Goal: Task Accomplishment & Management: Use online tool/utility

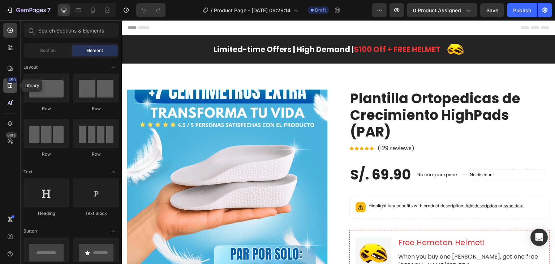
click at [11, 81] on div "450" at bounding box center [12, 80] width 10 height 6
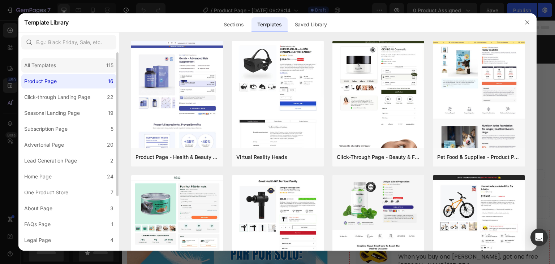
click at [60, 69] on div "All Templates 115" at bounding box center [68, 65] width 95 height 14
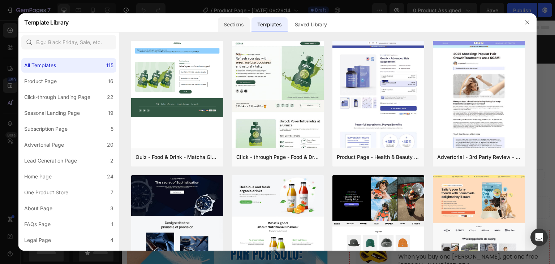
click at [229, 24] on div "Sections" at bounding box center [233, 24] width 31 height 14
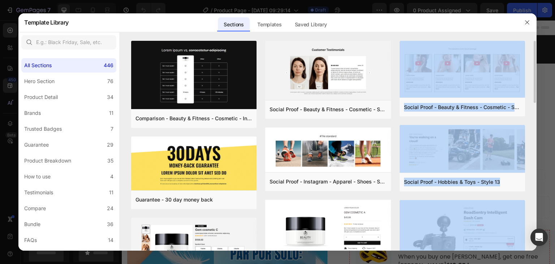
drag, startPoint x: 534, startPoint y: 92, endPoint x: 535, endPoint y: 206, distance: 114.6
click at [535, 206] on div "Comparison - Beauty & Fitness - Cosmetic - Ingredients - Style 19 Add to page P…" at bounding box center [328, 146] width 417 height 210
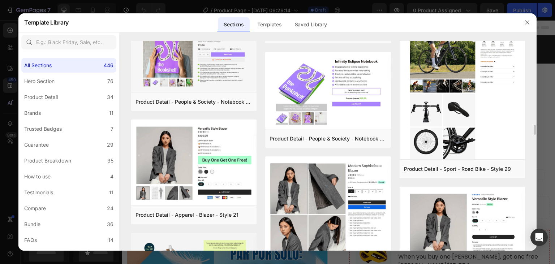
scroll to position [1478, 0]
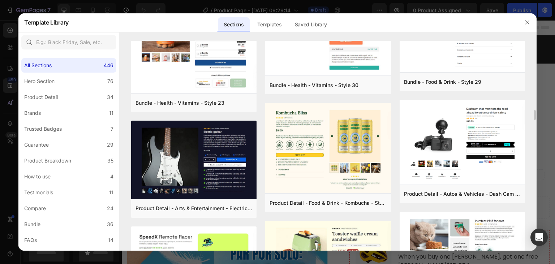
drag, startPoint x: 279, startPoint y: 24, endPoint x: 275, endPoint y: 77, distance: 53.7
click at [278, 24] on div "Templates" at bounding box center [270, 24] width 36 height 14
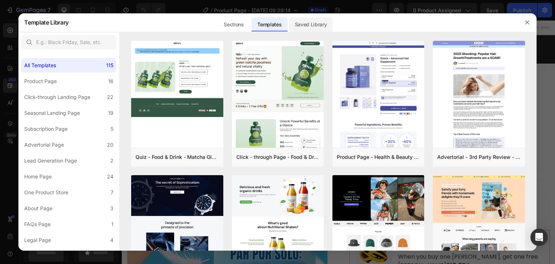
click at [315, 31] on div "Saved Library" at bounding box center [311, 24] width 44 height 14
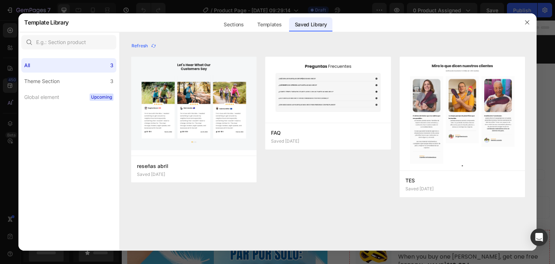
scroll to position [500, 0]
click at [52, 103] on label "Global element Upcoming" at bounding box center [68, 97] width 95 height 14
click at [47, 85] on label "Theme Section 3" at bounding box center [68, 81] width 95 height 14
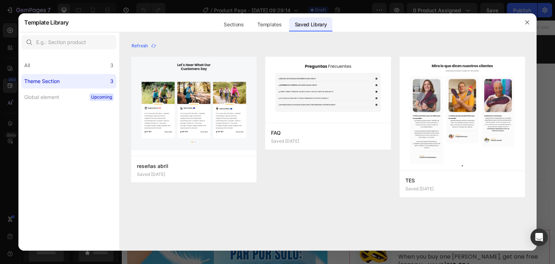
click at [47, 83] on div "Theme Section" at bounding box center [41, 81] width 35 height 9
click at [236, 25] on div "Sections" at bounding box center [233, 24] width 31 height 14
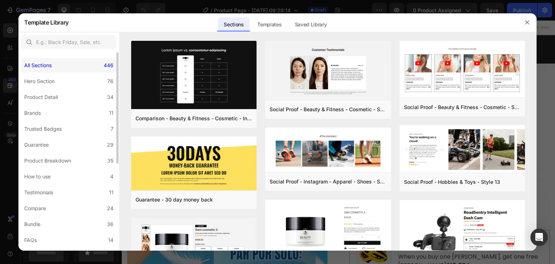
click at [63, 65] on div "All Sections 446" at bounding box center [68, 65] width 95 height 14
click at [270, 24] on div "Templates" at bounding box center [270, 24] width 36 height 14
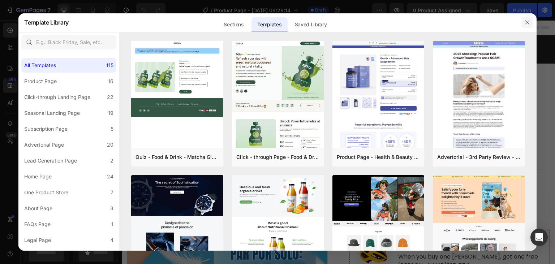
click at [524, 21] on button "button" at bounding box center [528, 23] width 12 height 12
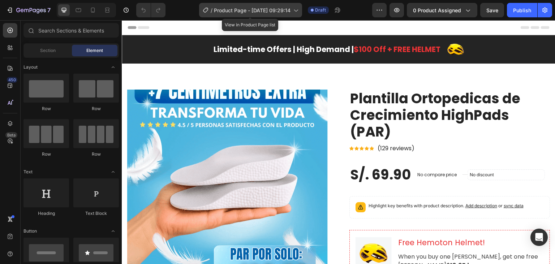
click at [298, 10] on icon at bounding box center [296, 11] width 4 height 2
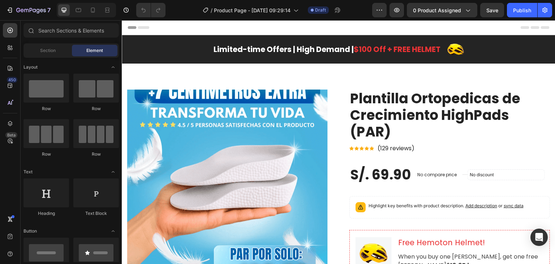
click at [353, 23] on div "Header" at bounding box center [339, 27] width 422 height 14
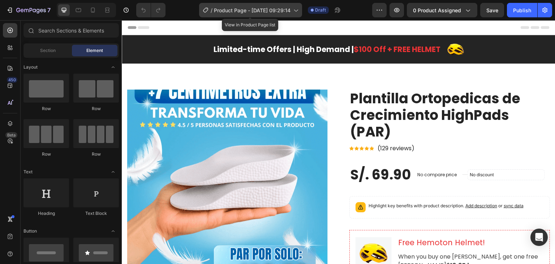
click at [298, 12] on icon at bounding box center [295, 10] width 7 height 7
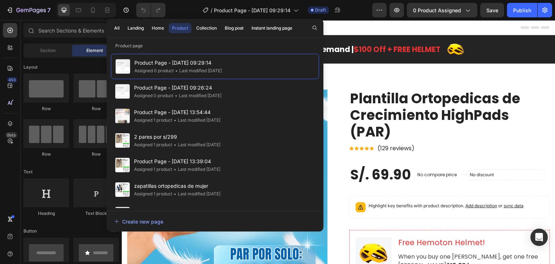
click at [373, 25] on div "Header" at bounding box center [339, 27] width 422 height 14
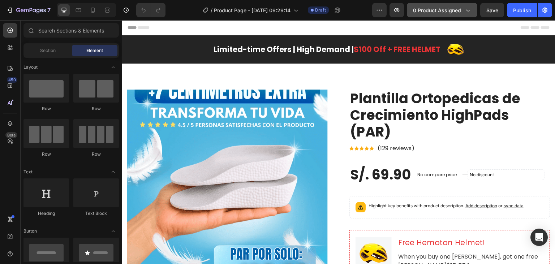
click at [469, 12] on icon "button" at bounding box center [468, 11] width 4 height 2
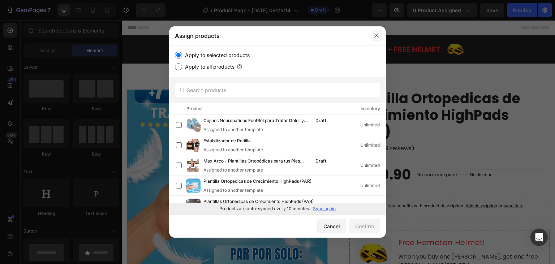
click at [375, 37] on icon "button" at bounding box center [377, 36] width 6 height 6
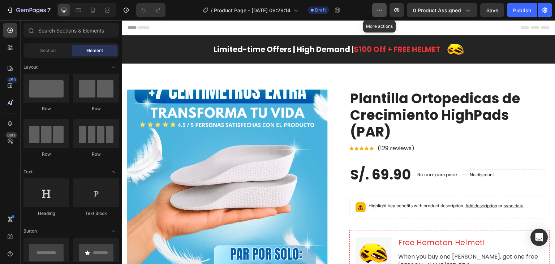
click at [380, 14] on icon "button" at bounding box center [379, 10] width 7 height 7
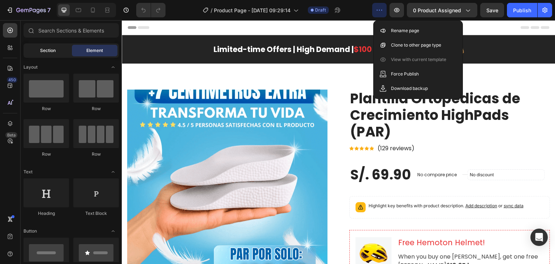
click at [59, 52] on div "Section" at bounding box center [48, 51] width 46 height 12
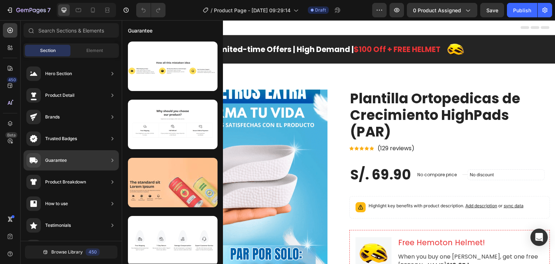
scroll to position [236, 0]
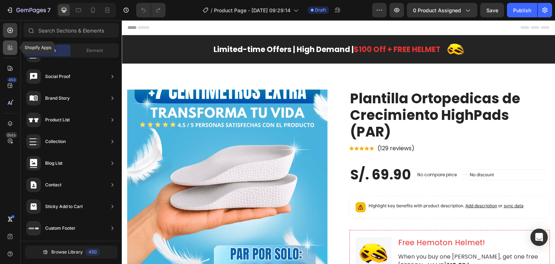
click at [9, 52] on div at bounding box center [10, 48] width 14 height 14
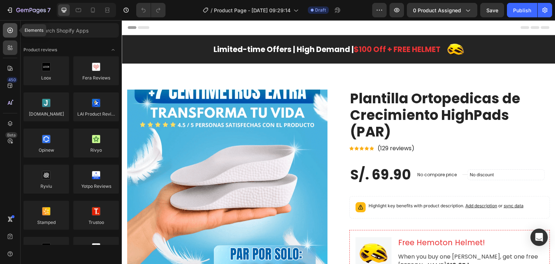
click at [10, 33] on icon at bounding box center [10, 30] width 7 height 7
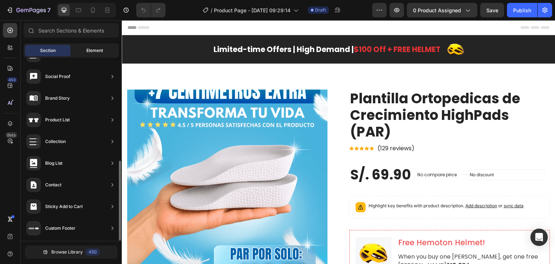
click at [102, 51] on span "Element" at bounding box center [94, 50] width 17 height 7
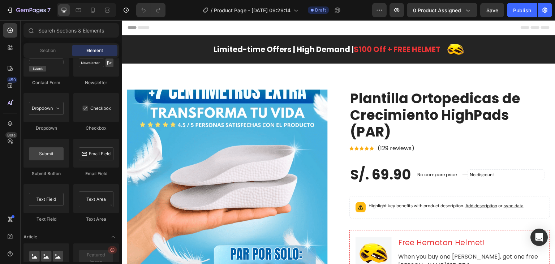
scroll to position [1986, 0]
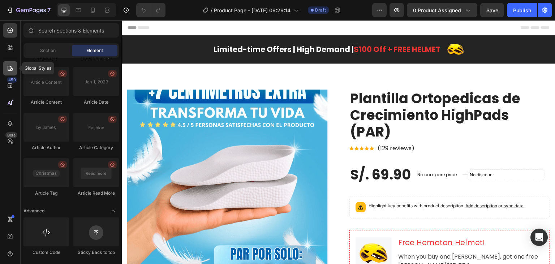
click at [11, 70] on icon at bounding box center [10, 68] width 7 height 7
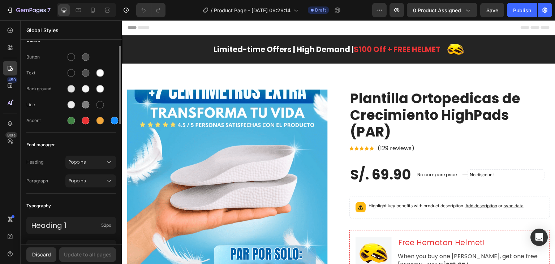
scroll to position [0, 0]
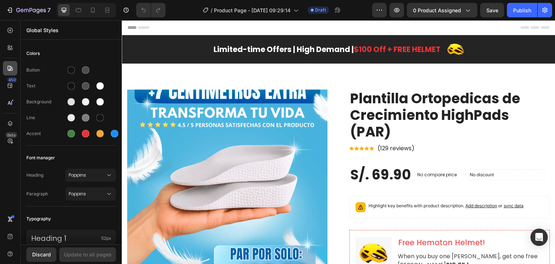
click at [5, 70] on div at bounding box center [10, 68] width 14 height 14
click at [8, 70] on icon at bounding box center [10, 68] width 7 height 7
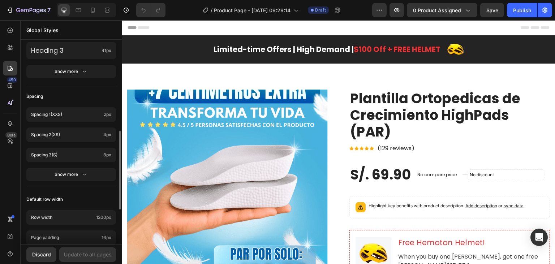
scroll to position [325, 0]
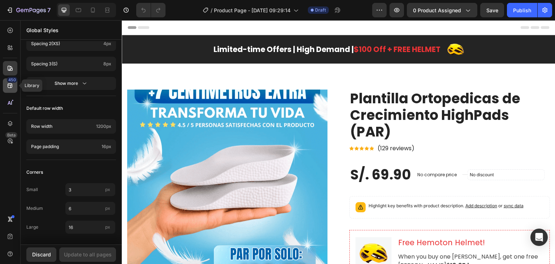
click at [10, 83] on div "450" at bounding box center [12, 80] width 10 height 6
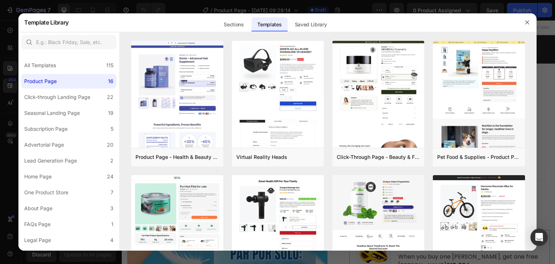
click at [8, 70] on div at bounding box center [277, 132] width 555 height 264
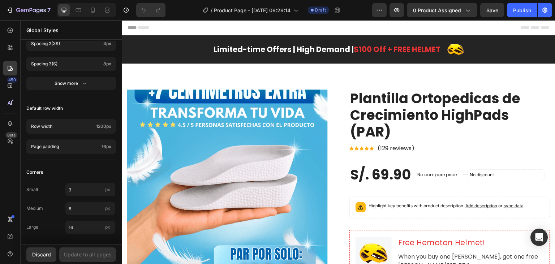
click at [7, 78] on div "450 Beta" at bounding box center [10, 117] width 14 height 189
click at [7, 83] on icon at bounding box center [10, 85] width 7 height 7
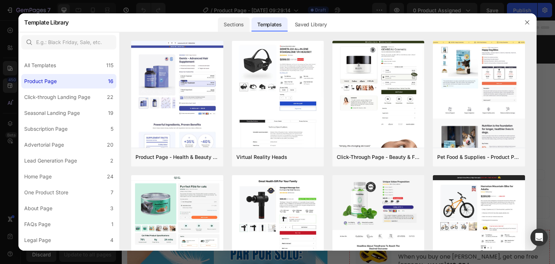
click at [238, 22] on div "Sections" at bounding box center [233, 24] width 31 height 14
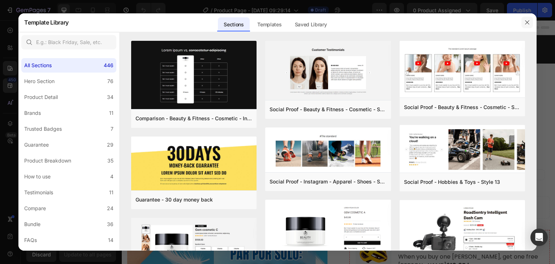
click at [528, 24] on icon "button" at bounding box center [528, 23] width 6 height 6
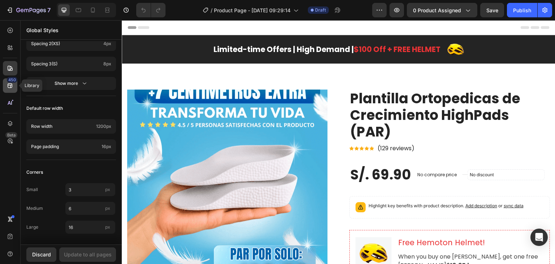
click at [9, 86] on icon at bounding box center [10, 85] width 7 height 7
click at [8, 124] on icon at bounding box center [10, 123] width 7 height 7
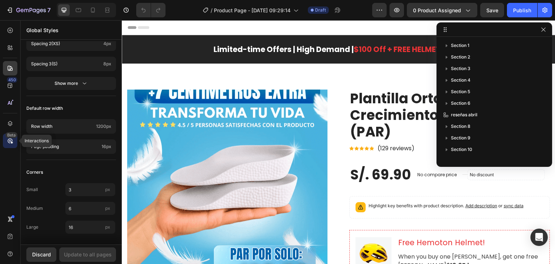
click at [8, 135] on div "Beta" at bounding box center [11, 135] width 12 height 6
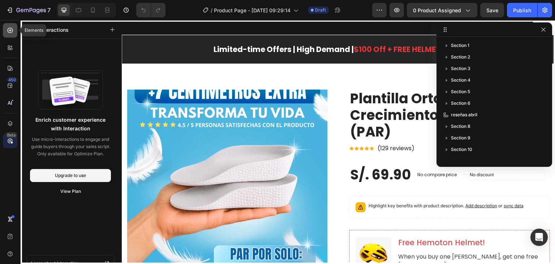
click at [9, 30] on icon at bounding box center [10, 30] width 3 height 3
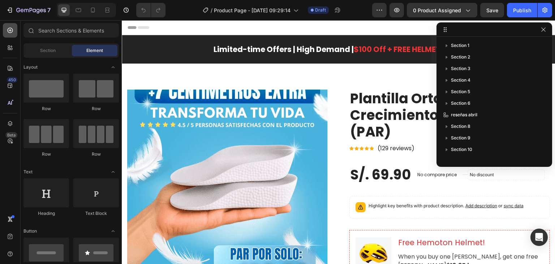
scroll to position [1986, 0]
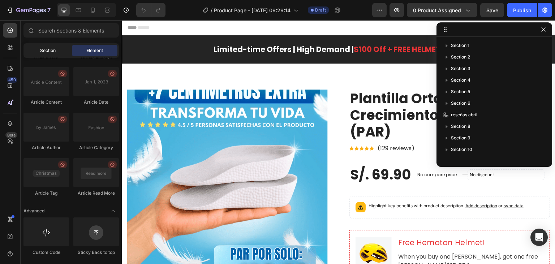
click at [42, 48] on span "Section" at bounding box center [48, 50] width 16 height 7
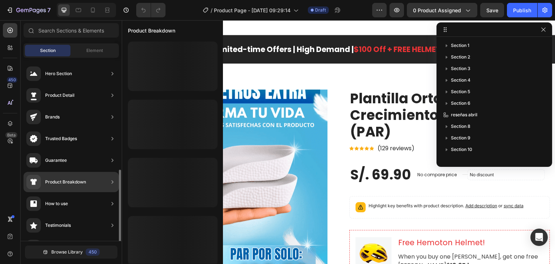
scroll to position [236, 0]
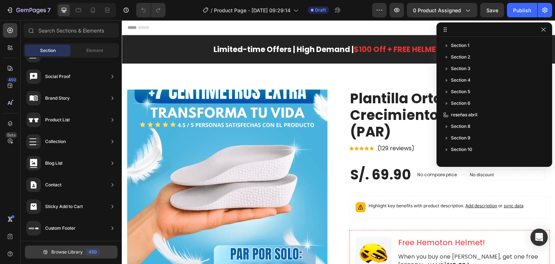
click at [65, 252] on span "Browse Library" at bounding box center [66, 252] width 31 height 7
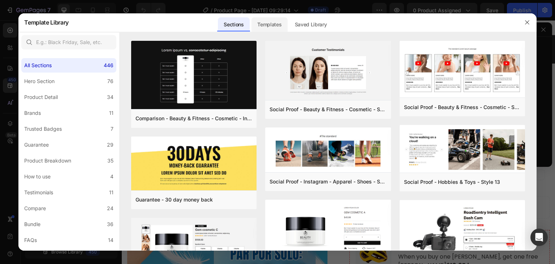
click at [279, 20] on div "Templates" at bounding box center [270, 24] width 36 height 14
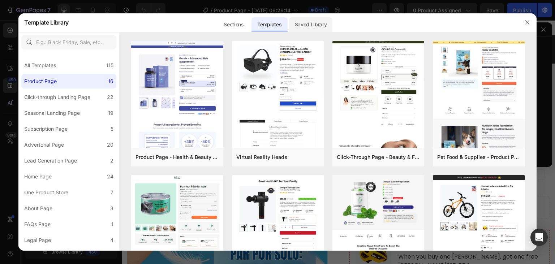
click at [292, 32] on div "Saved Library" at bounding box center [311, 24] width 44 height 14
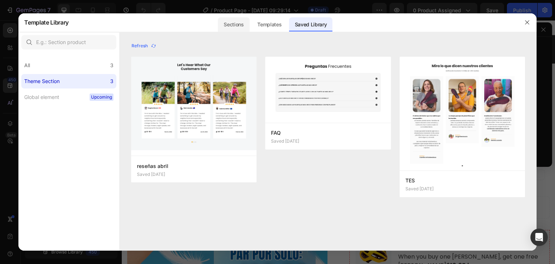
click at [229, 31] on div "Sections" at bounding box center [233, 24] width 31 height 14
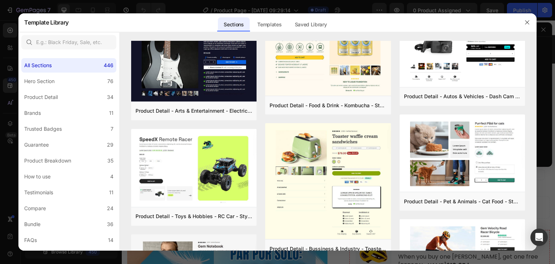
scroll to position [1693, 0]
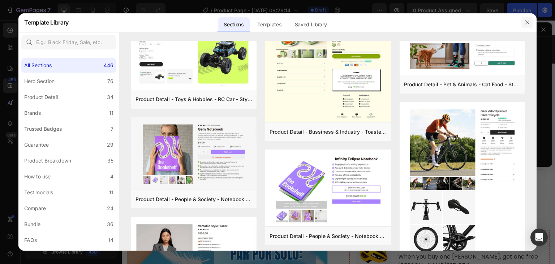
click at [527, 24] on icon "button" at bounding box center [528, 23] width 6 height 6
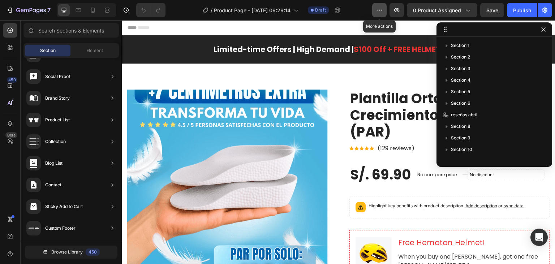
click at [380, 13] on icon "button" at bounding box center [379, 10] width 7 height 7
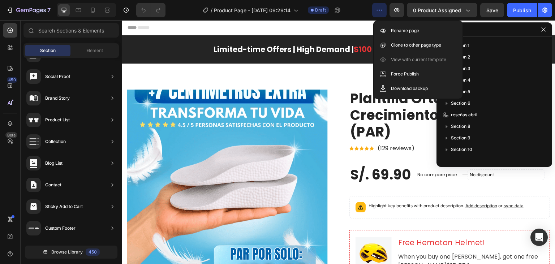
click at [334, 25] on div "Header" at bounding box center [339, 27] width 422 height 14
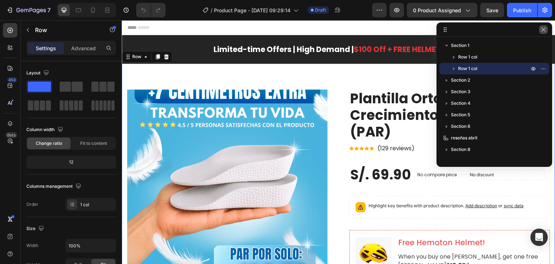
click at [541, 30] on button "button" at bounding box center [544, 29] width 9 height 9
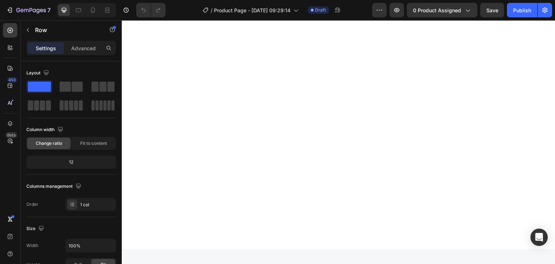
scroll to position [2344, 0]
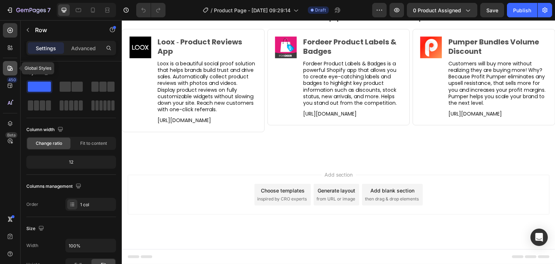
click at [16, 66] on div at bounding box center [10, 68] width 14 height 14
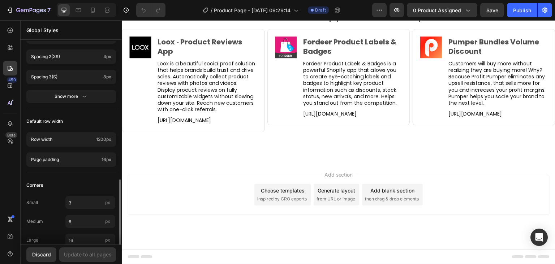
scroll to position [325, 0]
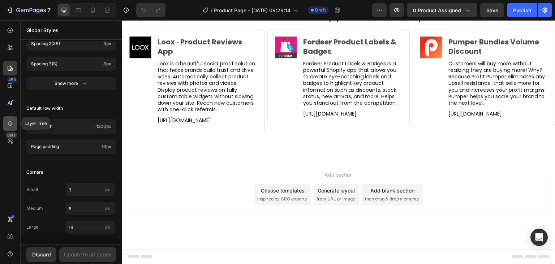
click at [9, 125] on icon at bounding box center [10, 123] width 5 height 5
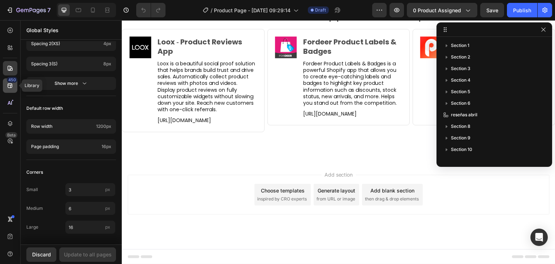
click at [9, 82] on div "450" at bounding box center [12, 80] width 10 height 6
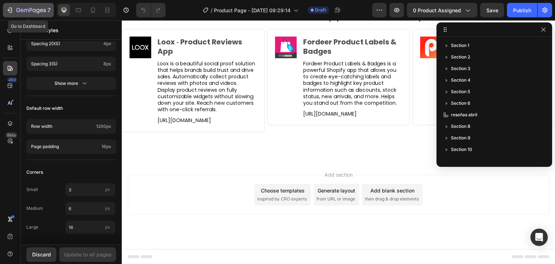
click at [7, 10] on icon "button" at bounding box center [9, 10] width 7 height 7
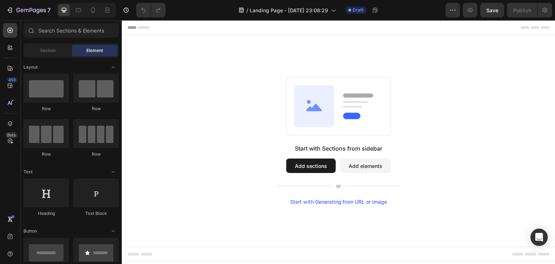
click at [341, 203] on div "Start with Generating from URL or image" at bounding box center [338, 202] width 97 height 6
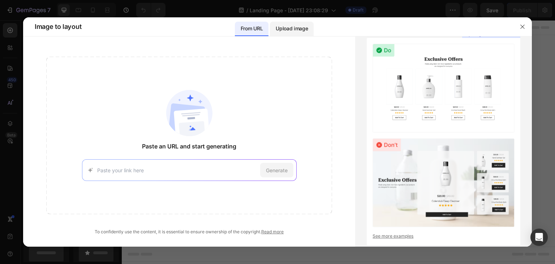
click at [299, 29] on p "Upload image" at bounding box center [292, 28] width 32 height 9
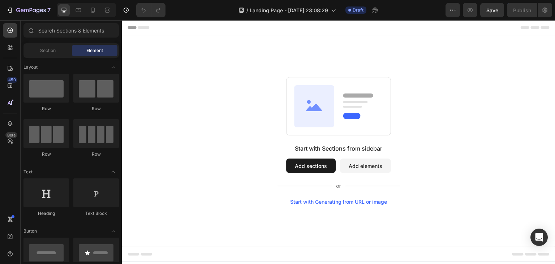
click at [323, 162] on button "Add sections" at bounding box center [311, 166] width 50 height 14
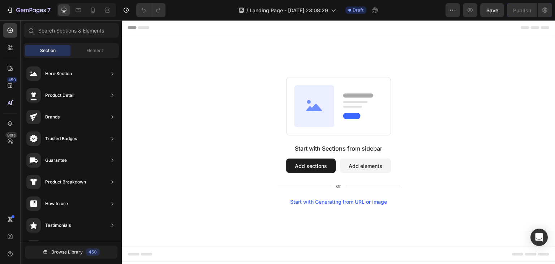
click at [323, 162] on button "Add sections" at bounding box center [311, 166] width 50 height 14
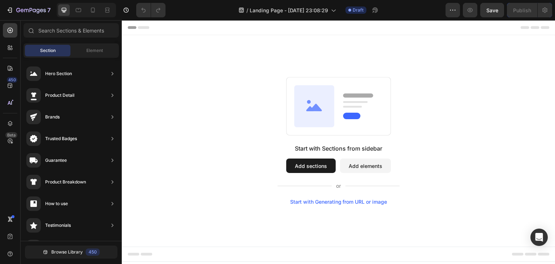
click at [358, 169] on button "Add elements" at bounding box center [365, 166] width 51 height 14
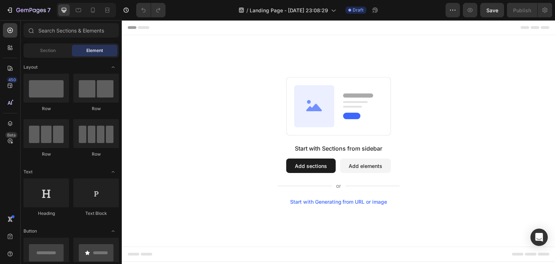
click at [358, 169] on button "Add elements" at bounding box center [365, 166] width 51 height 14
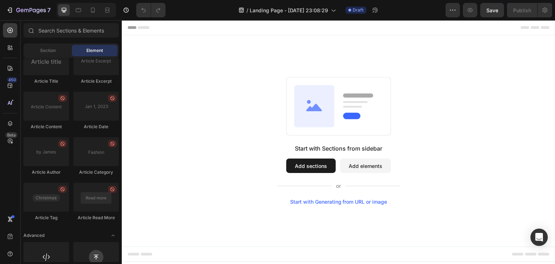
scroll to position [1938, 0]
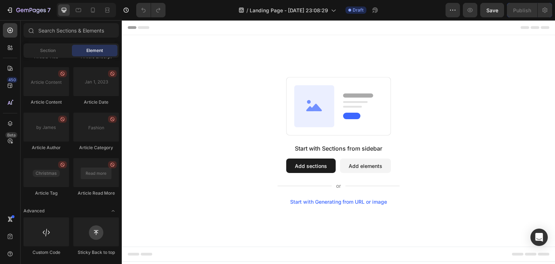
click at [301, 167] on button "Add sections" at bounding box center [311, 166] width 50 height 14
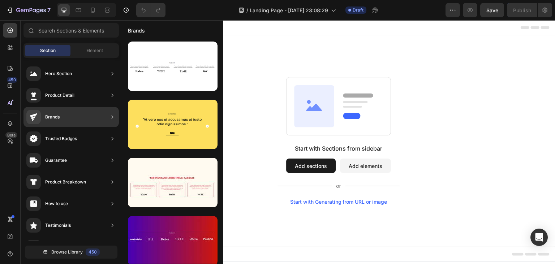
scroll to position [236, 0]
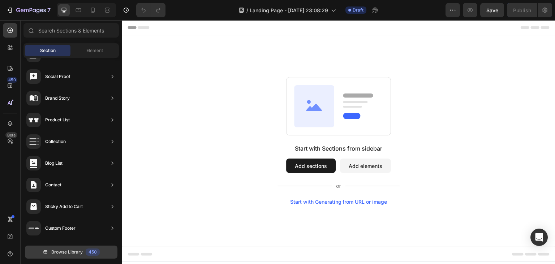
click at [73, 251] on span "Browse Library" at bounding box center [66, 252] width 31 height 7
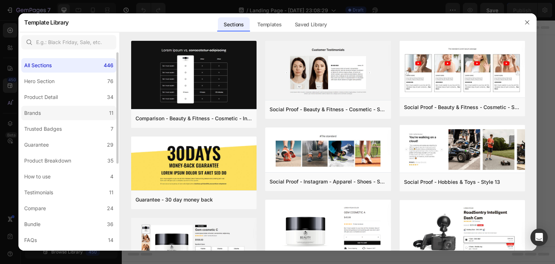
scroll to position [227, 0]
click at [325, 22] on div "Saved Library" at bounding box center [311, 24] width 44 height 14
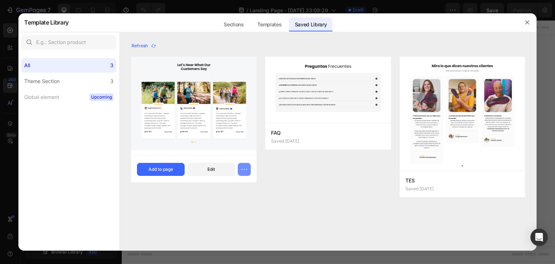
click at [241, 174] on button "button" at bounding box center [244, 169] width 13 height 13
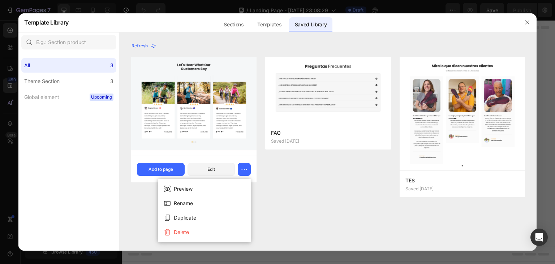
click at [297, 190] on div "reseñas abril Saved 3 days ago Add to page Edit FAQ Saved 3 days ago Add to pag…" at bounding box center [328, 131] width 394 height 149
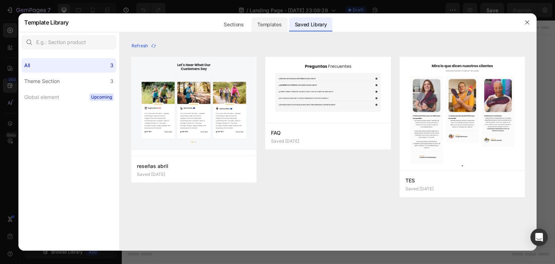
click at [280, 25] on div "Templates" at bounding box center [270, 24] width 36 height 14
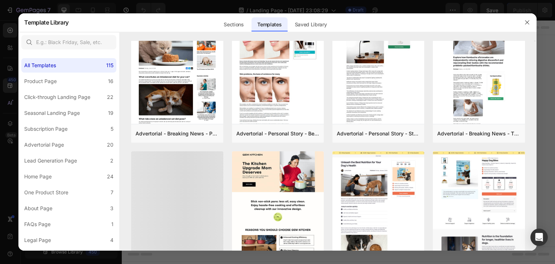
scroll to position [1091, 0]
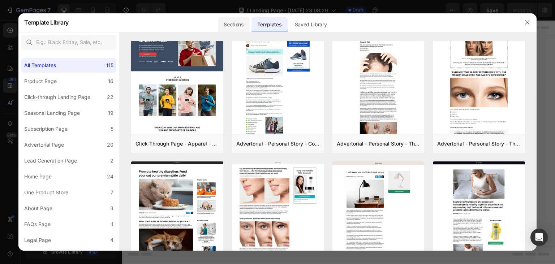
click at [232, 27] on div "Sections" at bounding box center [233, 24] width 31 height 14
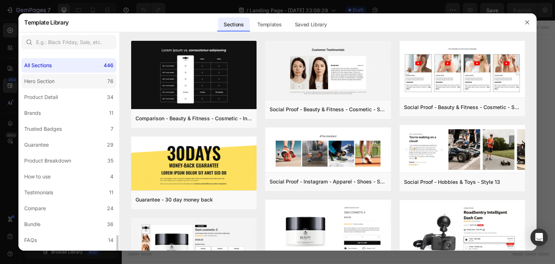
scroll to position [155, 0]
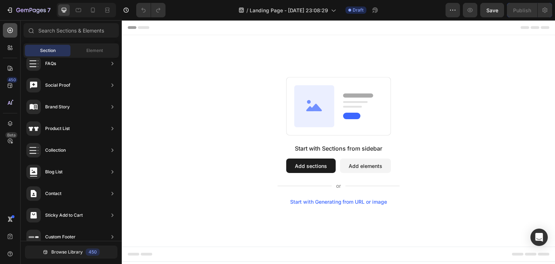
click at [8, 32] on icon at bounding box center [10, 30] width 5 height 5
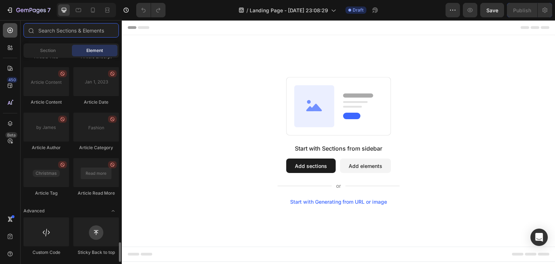
scroll to position [1938, 0]
click at [7, 49] on icon at bounding box center [10, 47] width 7 height 7
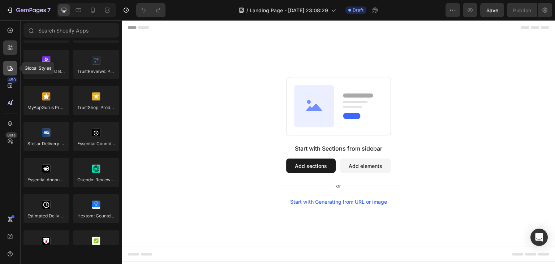
click at [8, 69] on icon at bounding box center [10, 68] width 7 height 7
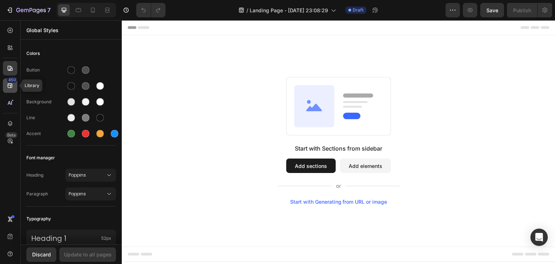
click at [6, 86] on div "450" at bounding box center [10, 85] width 14 height 14
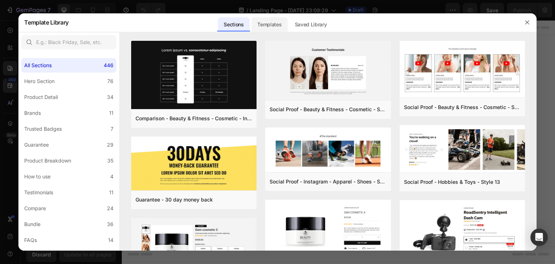
click at [276, 20] on div "Templates" at bounding box center [270, 24] width 36 height 14
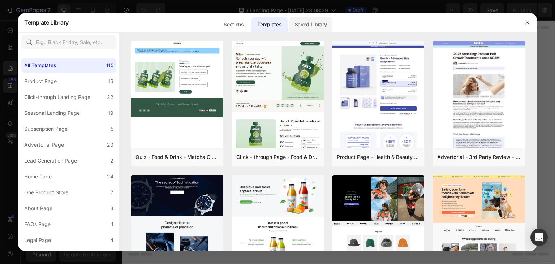
click at [319, 25] on div "Saved Library" at bounding box center [311, 24] width 44 height 14
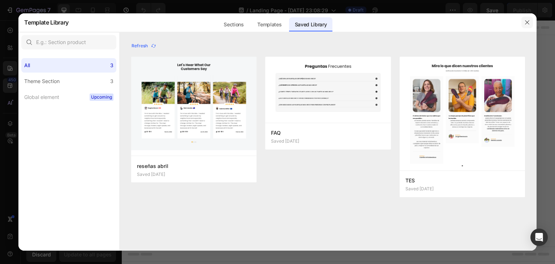
click at [526, 22] on icon "button" at bounding box center [528, 23] width 6 height 6
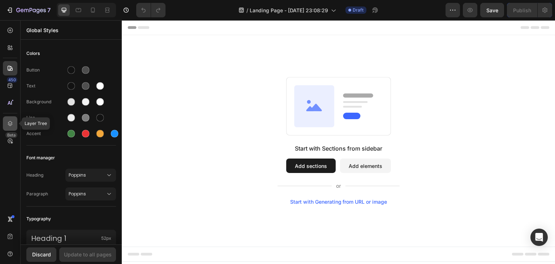
click at [7, 122] on icon at bounding box center [10, 123] width 7 height 7
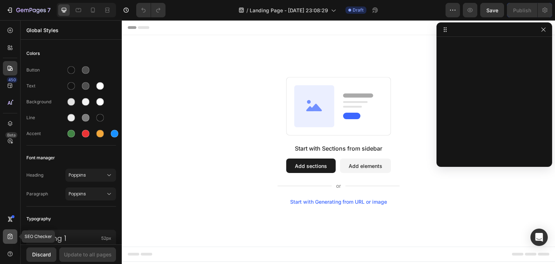
click at [11, 239] on icon at bounding box center [10, 236] width 7 height 7
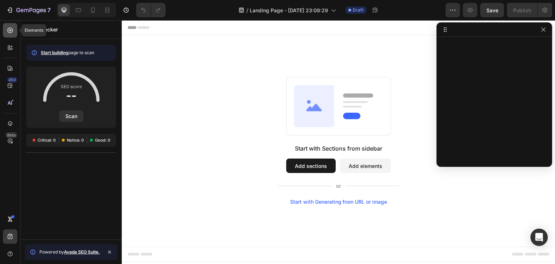
click at [12, 28] on icon at bounding box center [10, 30] width 7 height 7
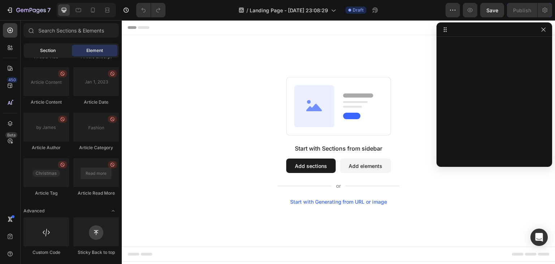
click at [45, 48] on span "Section" at bounding box center [48, 50] width 16 height 7
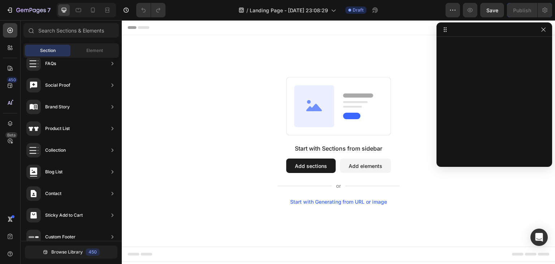
click at [358, 171] on button "Add elements" at bounding box center [365, 166] width 51 height 14
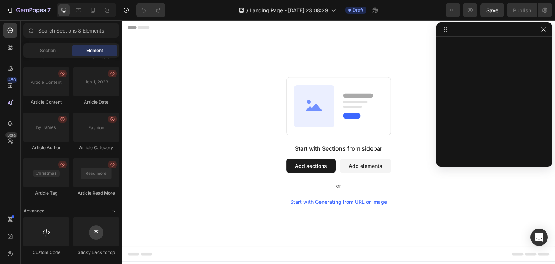
click at [310, 157] on div "Start with Sections from sidebar Add sections Add elements Start with Generatin…" at bounding box center [339, 174] width 122 height 61
click at [308, 159] on button "Add sections" at bounding box center [311, 166] width 50 height 14
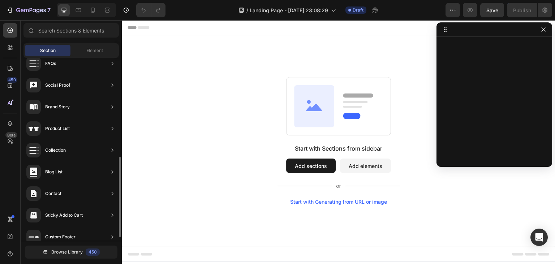
scroll to position [227, 0]
click at [0, 0] on div at bounding box center [0, 0] width 0 height 0
